Goal: Information Seeking & Learning: Check status

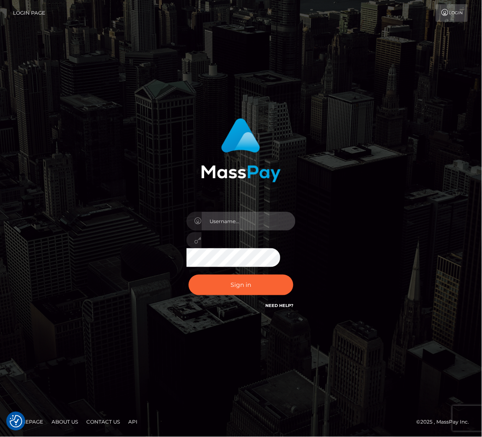
click at [234, 221] on input "text" at bounding box center [249, 221] width 94 height 19
type input "speralta"
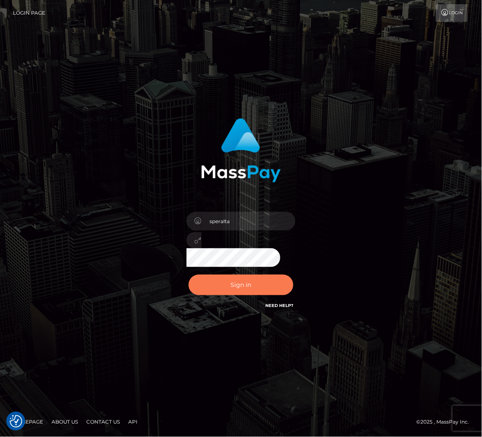
click at [229, 286] on button "Sign in" at bounding box center [241, 285] width 105 height 21
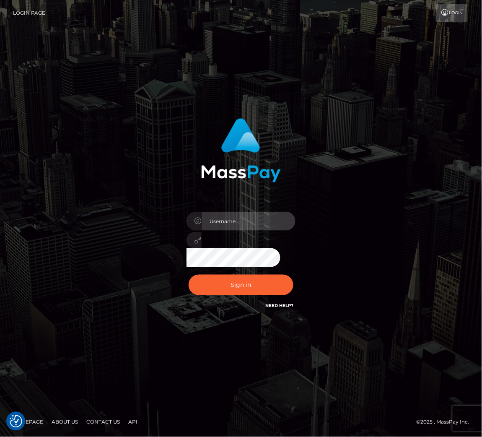
click at [231, 220] on input "text" at bounding box center [249, 221] width 94 height 19
type input "speralta"
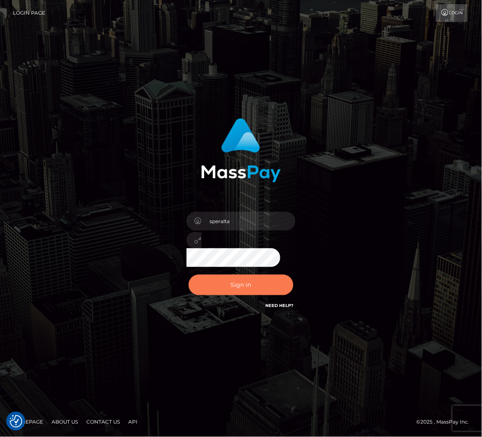
click at [223, 286] on button "Sign in" at bounding box center [241, 285] width 105 height 21
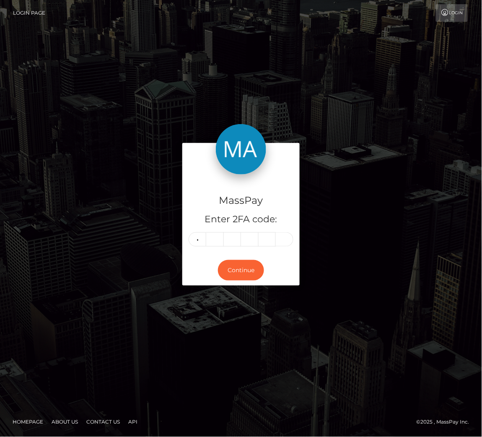
type input "5"
type input "4"
type input "5"
type input "4"
type input "7"
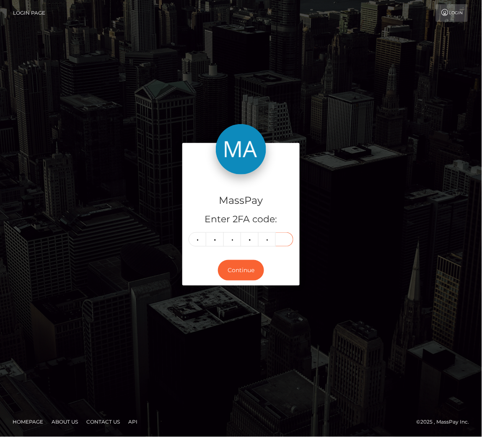
type input "7"
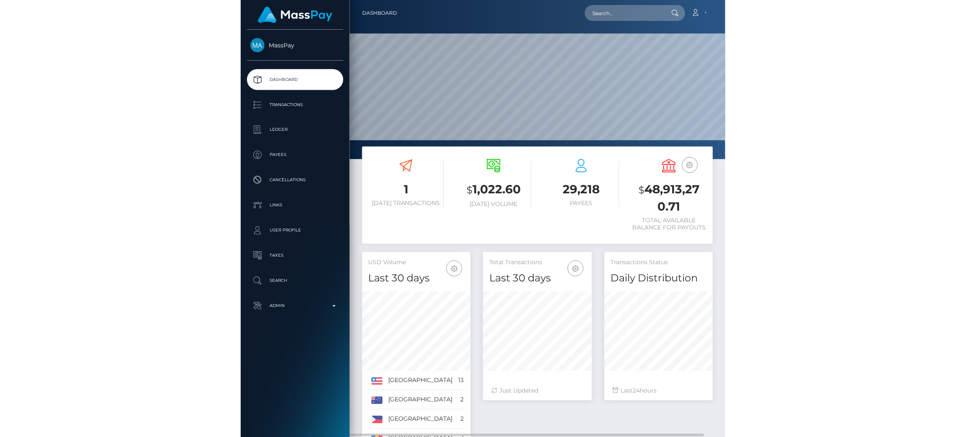
scroll to position [149, 269]
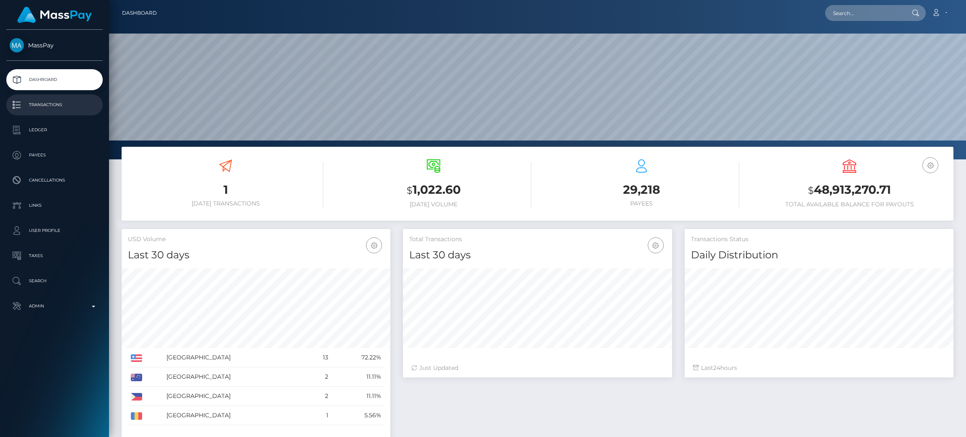
click at [81, 107] on p "Transactions" at bounding box center [55, 105] width 90 height 13
click at [228, 254] on h4 "Last 30 days" at bounding box center [256, 255] width 256 height 15
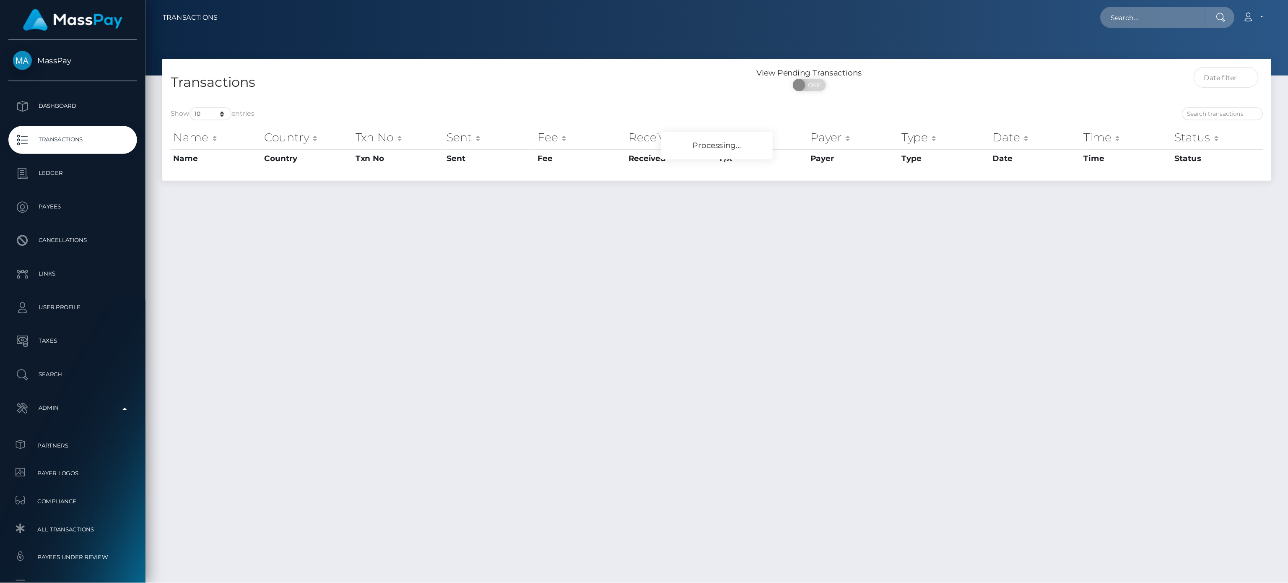
scroll to position [21, 0]
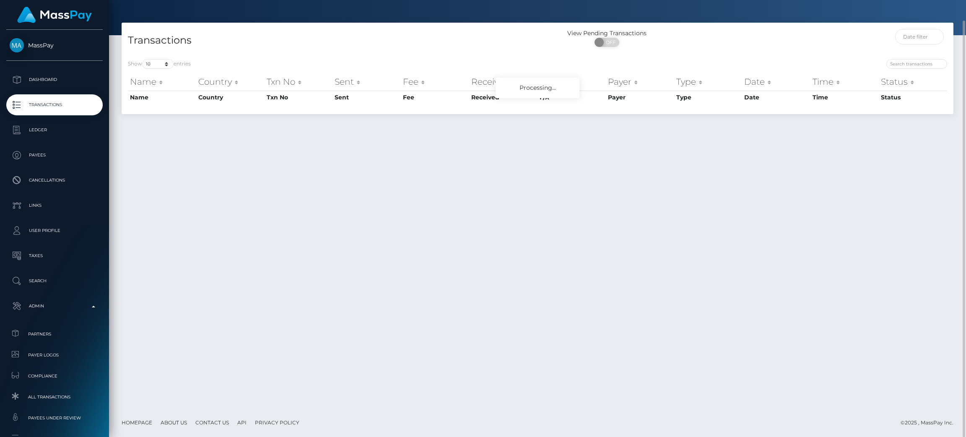
click at [902, 210] on div "Transactions View Pending Transactions ON OFF Show 10 25 50 100 250 500 1,000 3…" at bounding box center [537, 215] width 857 height 385
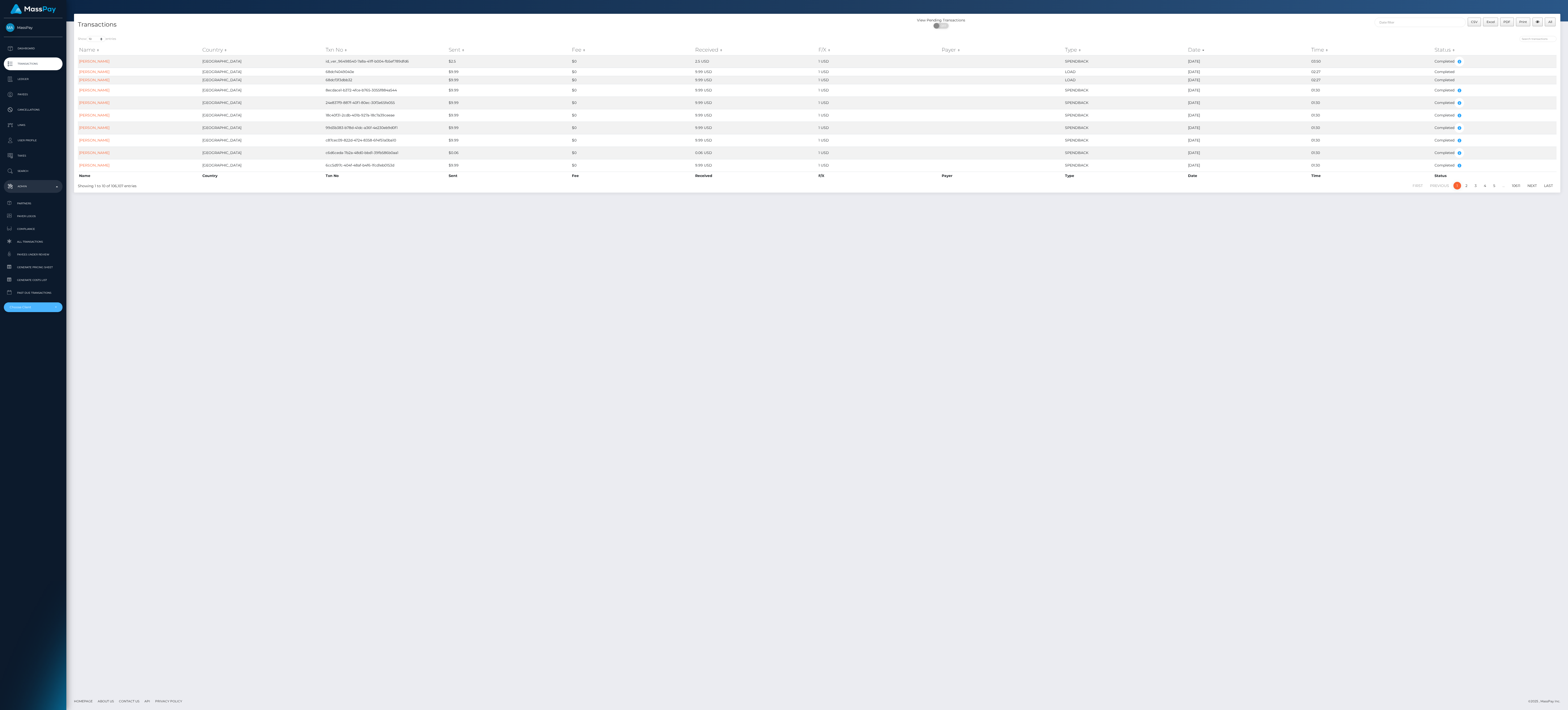
drag, startPoint x: 582, startPoint y: 15, endPoint x: 19, endPoint y: 310, distance: 635.6
click at [19, 265] on div "Choose Client" at bounding box center [33, 307] width 58 height 10
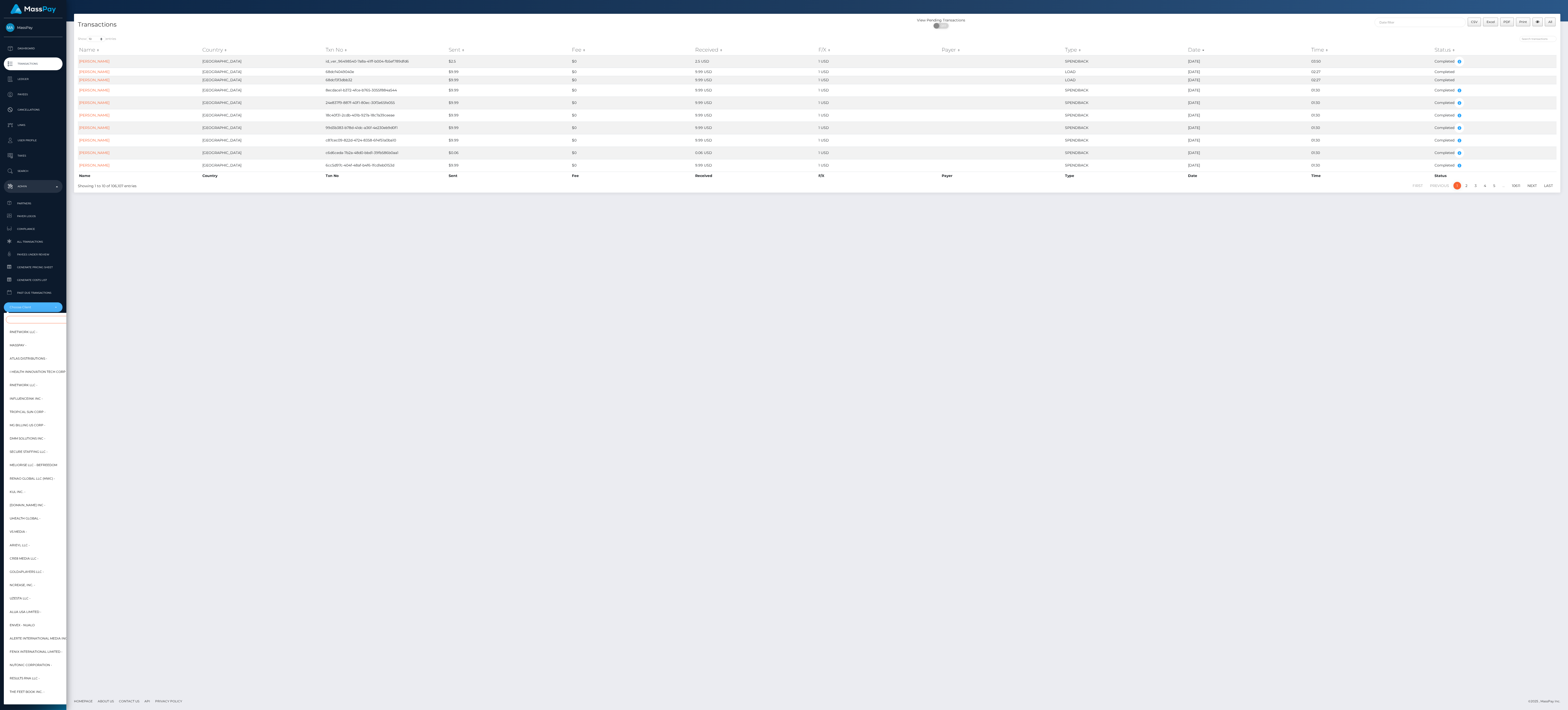
click at [29, 265] on input "Search" at bounding box center [62, 320] width 112 height 7
click at [54, 265] on input "Search" at bounding box center [62, 320] width 112 height 7
paste input "4355768"
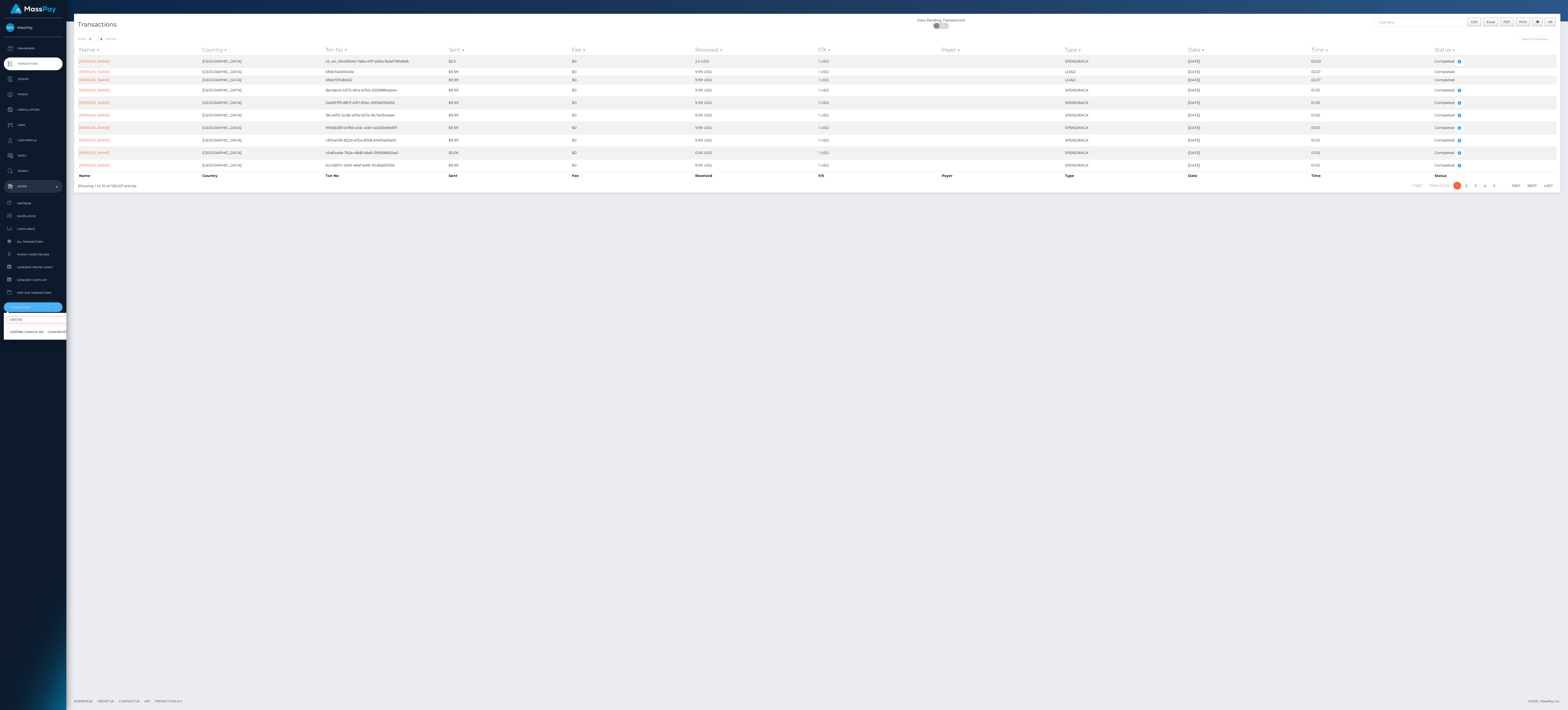
type input "4355768"
click at [35, 265] on span "4355768 Canada Inc. - CrakRevenue" at bounding box center [41, 332] width 63 height 7
select select "73"
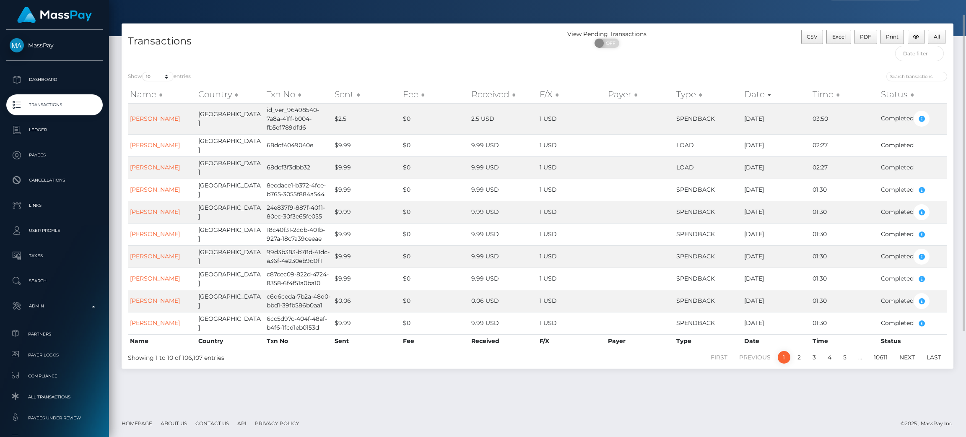
scroll to position [21, 0]
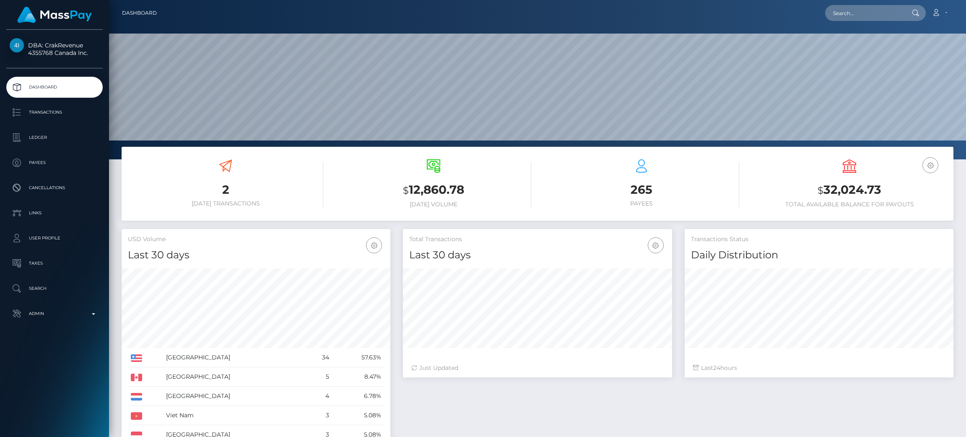
scroll to position [149, 269]
drag, startPoint x: 0, startPoint y: 0, endPoint x: 607, endPoint y: 433, distance: 745.2
click at [607, 433] on div "Total Transactions Last 30 days Last 30 days Last 60 days Last 90 days 24" at bounding box center [678, 367] width 563 height 277
click at [51, 108] on p "Transactions" at bounding box center [55, 112] width 90 height 13
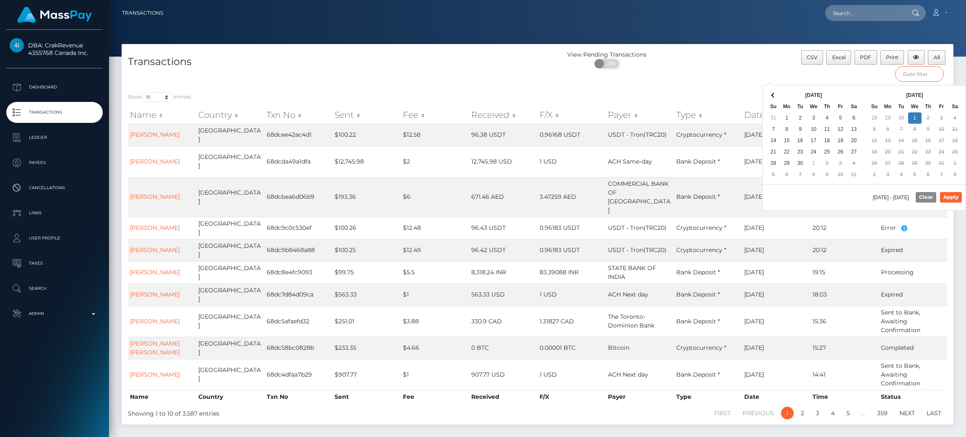
click at [917, 75] on input "text" at bounding box center [919, 74] width 49 height 16
click at [771, 95] on span at bounding box center [773, 95] width 5 height 5
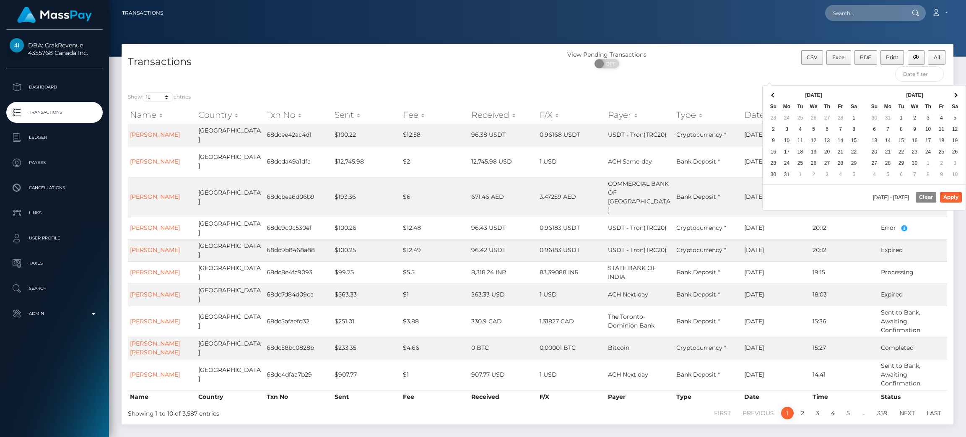
click at [771, 95] on span at bounding box center [773, 95] width 5 height 5
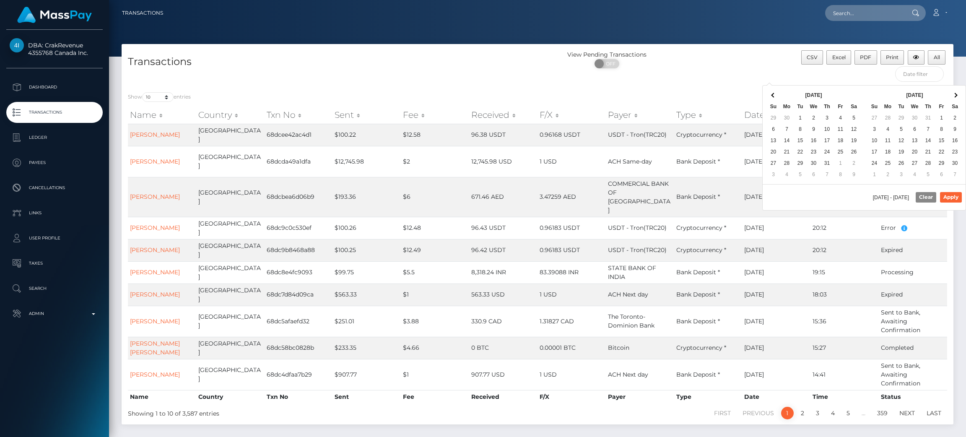
click at [771, 95] on span at bounding box center [773, 95] width 5 height 5
click at [958, 96] on th at bounding box center [954, 95] width 13 height 11
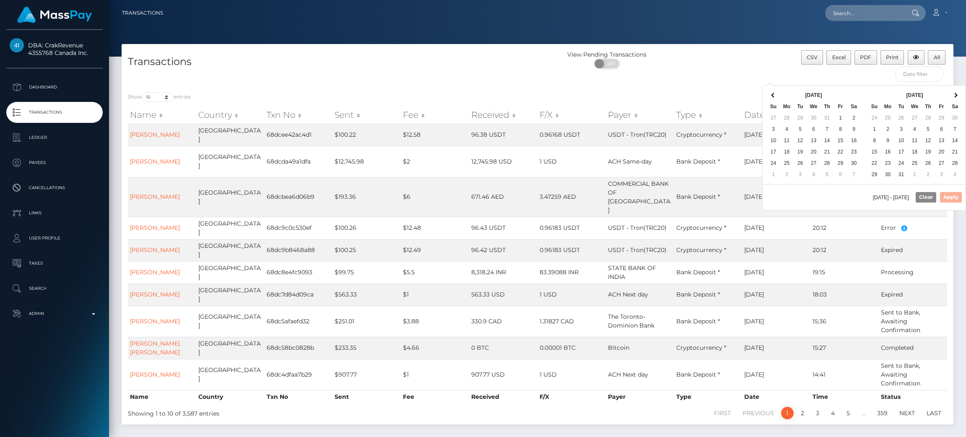
click at [958, 96] on th at bounding box center [954, 95] width 13 height 11
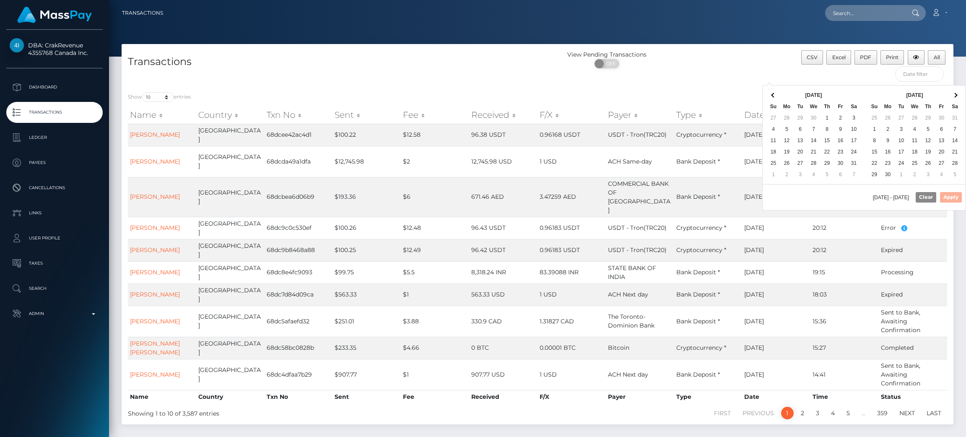
click at [958, 96] on th at bounding box center [954, 95] width 13 height 11
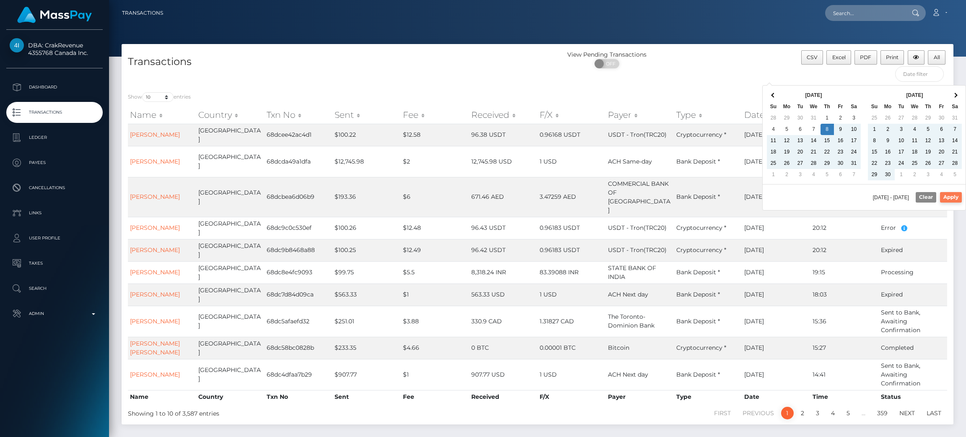
click at [947, 195] on button "Apply" at bounding box center [951, 197] width 22 height 10
type input "[DATE] - [DATE]"
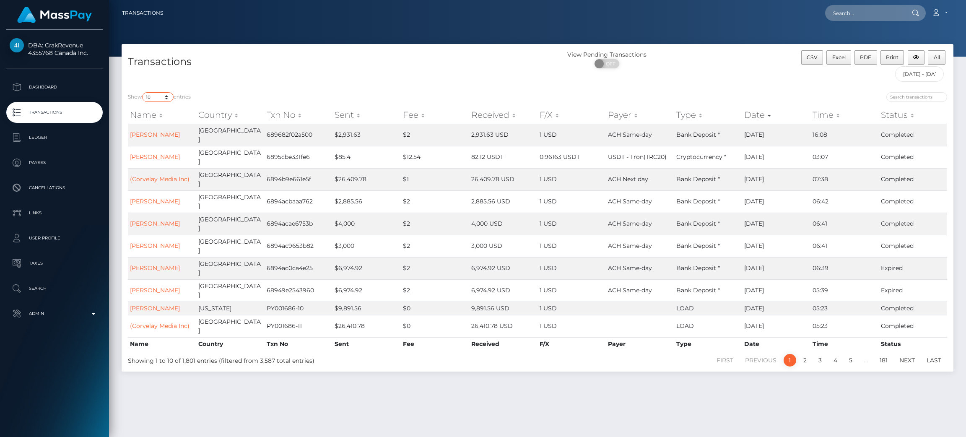
click at [159, 97] on select "10 25 50 100 250 500 1,000 3,500 All" at bounding box center [157, 97] width 31 height 10
select select "-1"
click at [143, 93] on select "10 25 50 100 250 500 1,000 3,500 All" at bounding box center [157, 97] width 31 height 10
